Goal: Navigation & Orientation: Go to known website

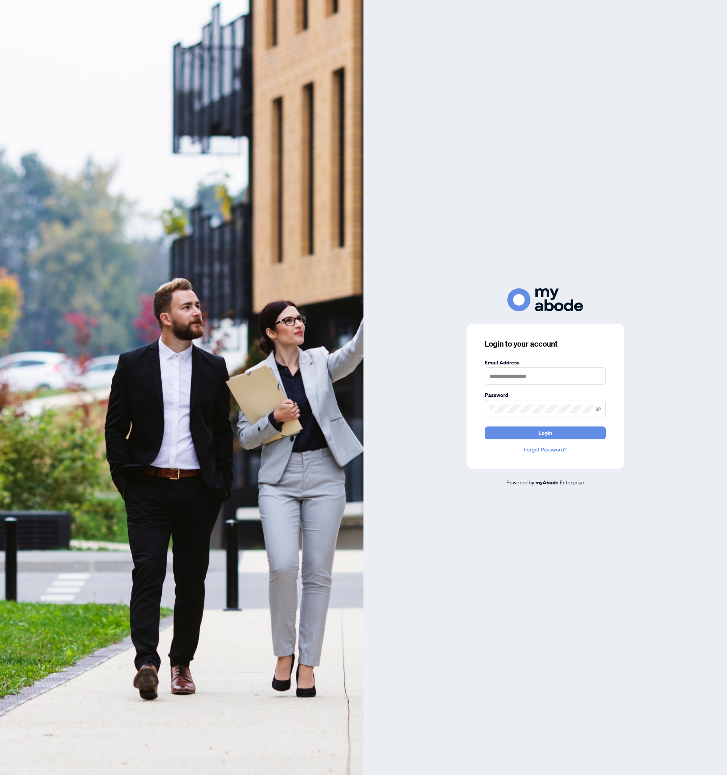
click at [433, 218] on div "Login to your account Email Address Password Login Forgot Password? Powered by …" at bounding box center [544, 387] width 363 height 775
